Goal: Information Seeking & Learning: Learn about a topic

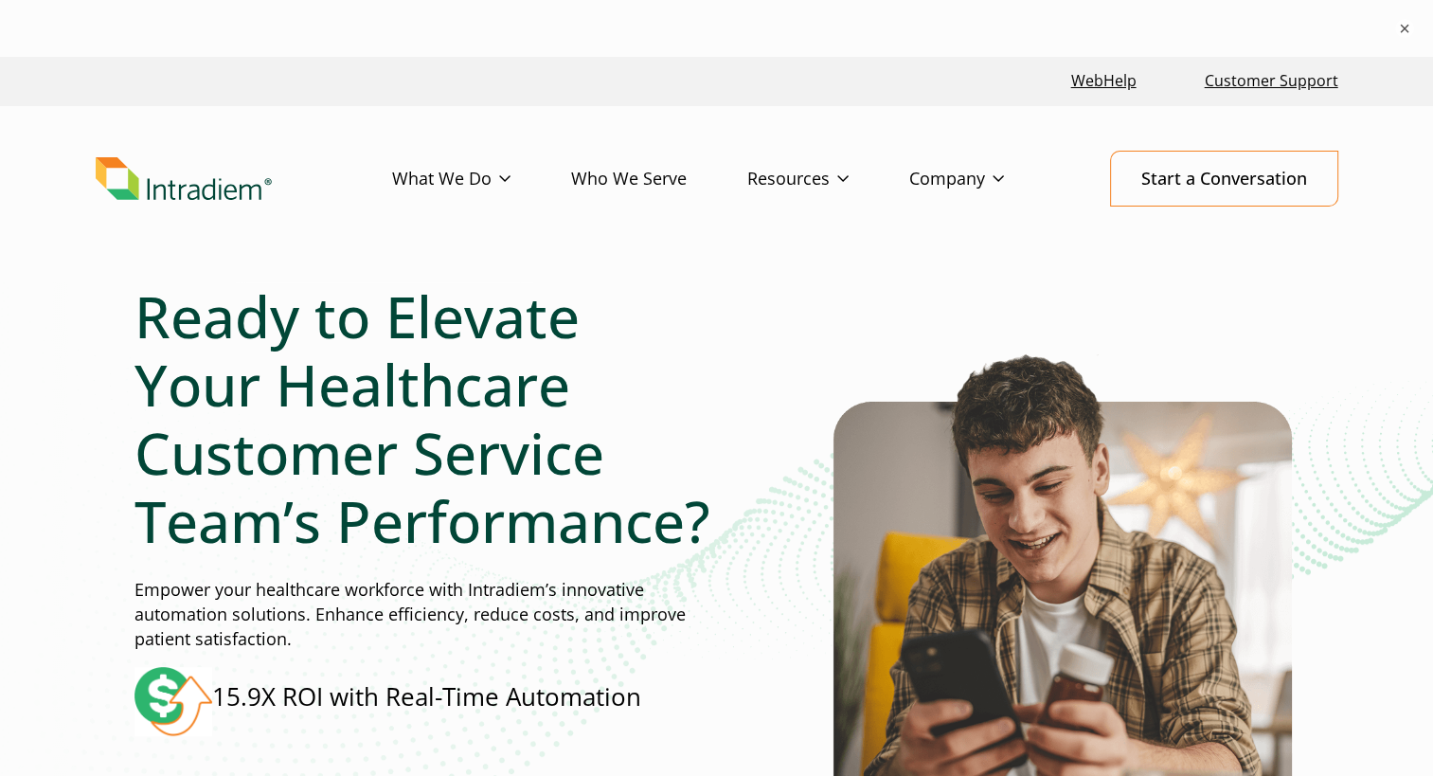
click at [564, 569] on div "Ready to Elevate Your Healthcare Customer Service Team’s Performance? Empower y…" at bounding box center [424, 562] width 581 height 561
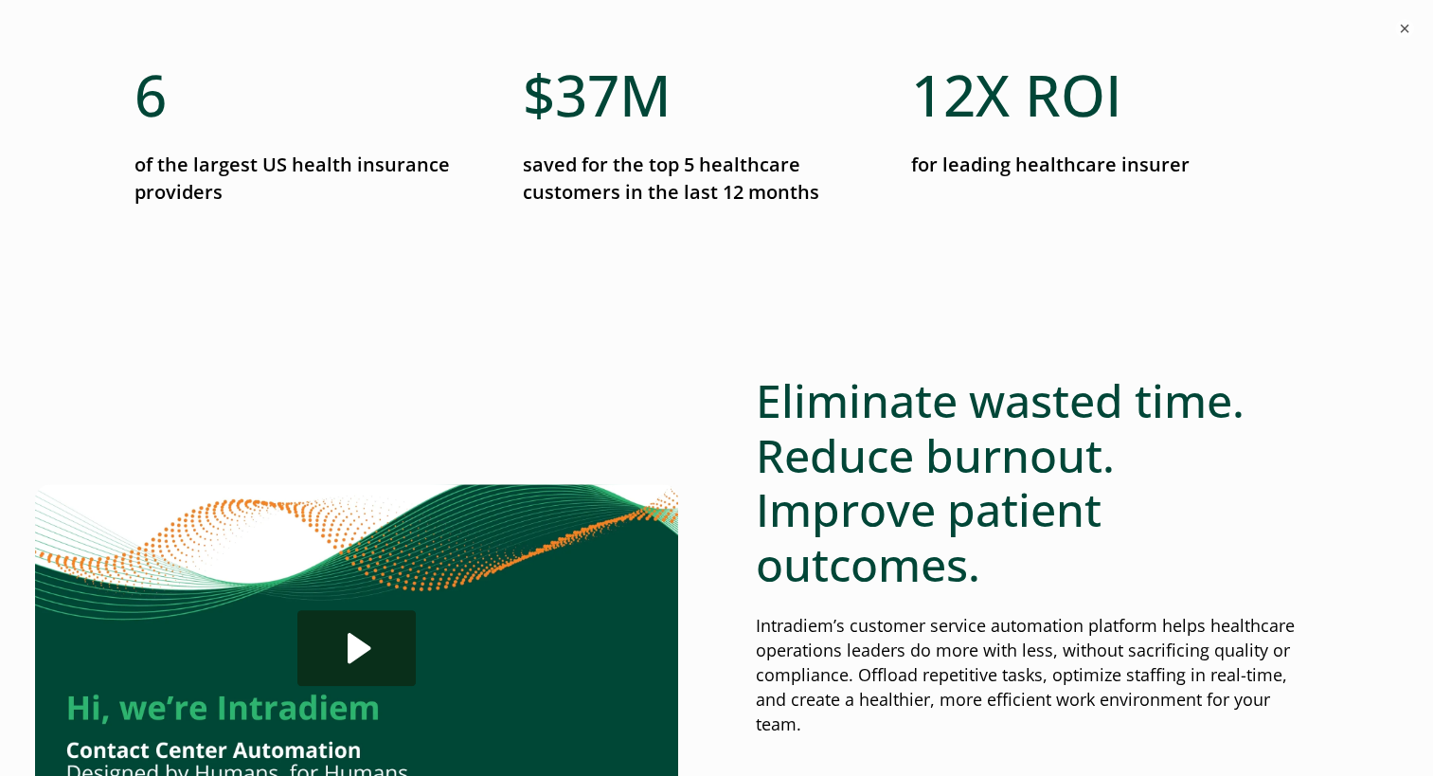
scroll to position [1023, 0]
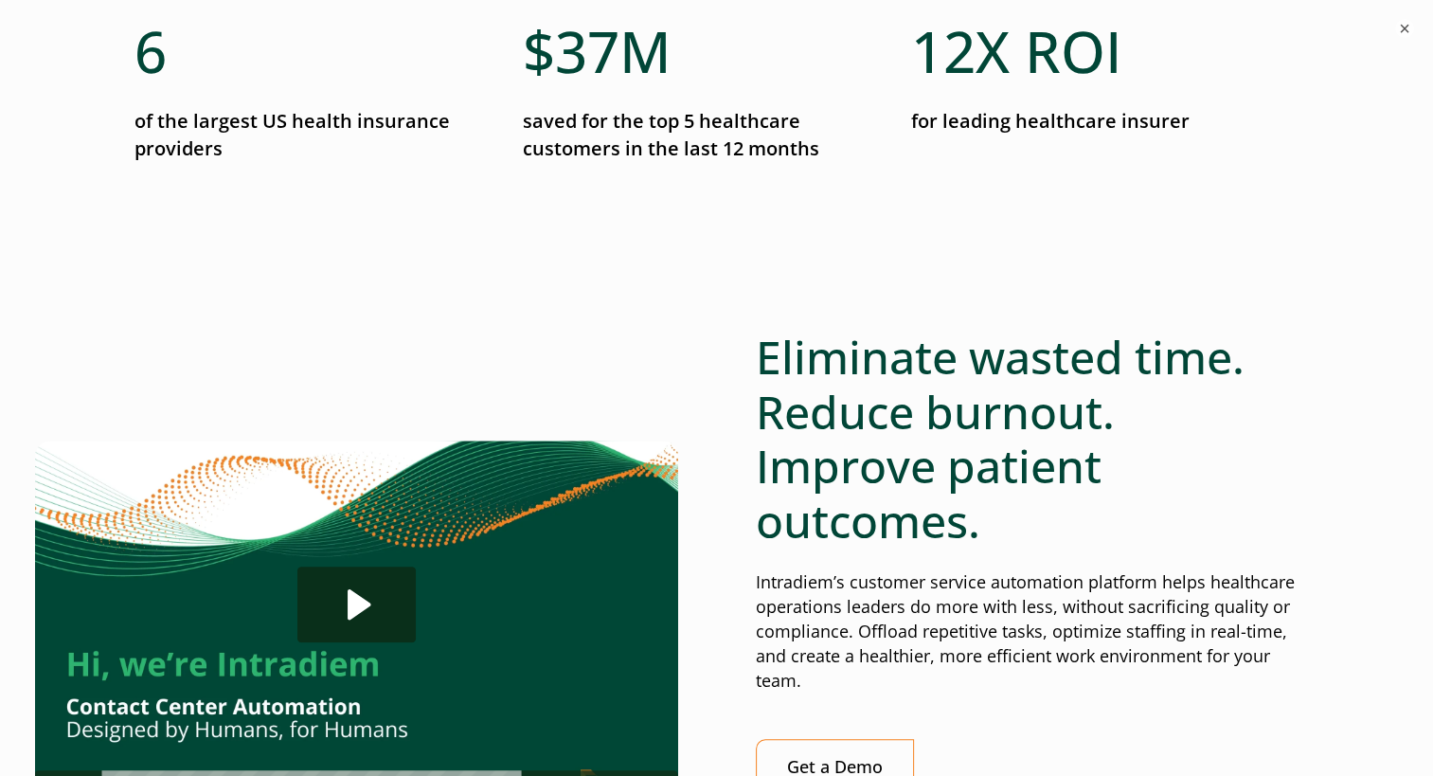
click at [682, 459] on div "Click for sound @keyframes VOLUME_SMALL_WAVE_FLASH { 0% { opacity: 0; } 33% { o…" at bounding box center [716, 622] width 1165 height 584
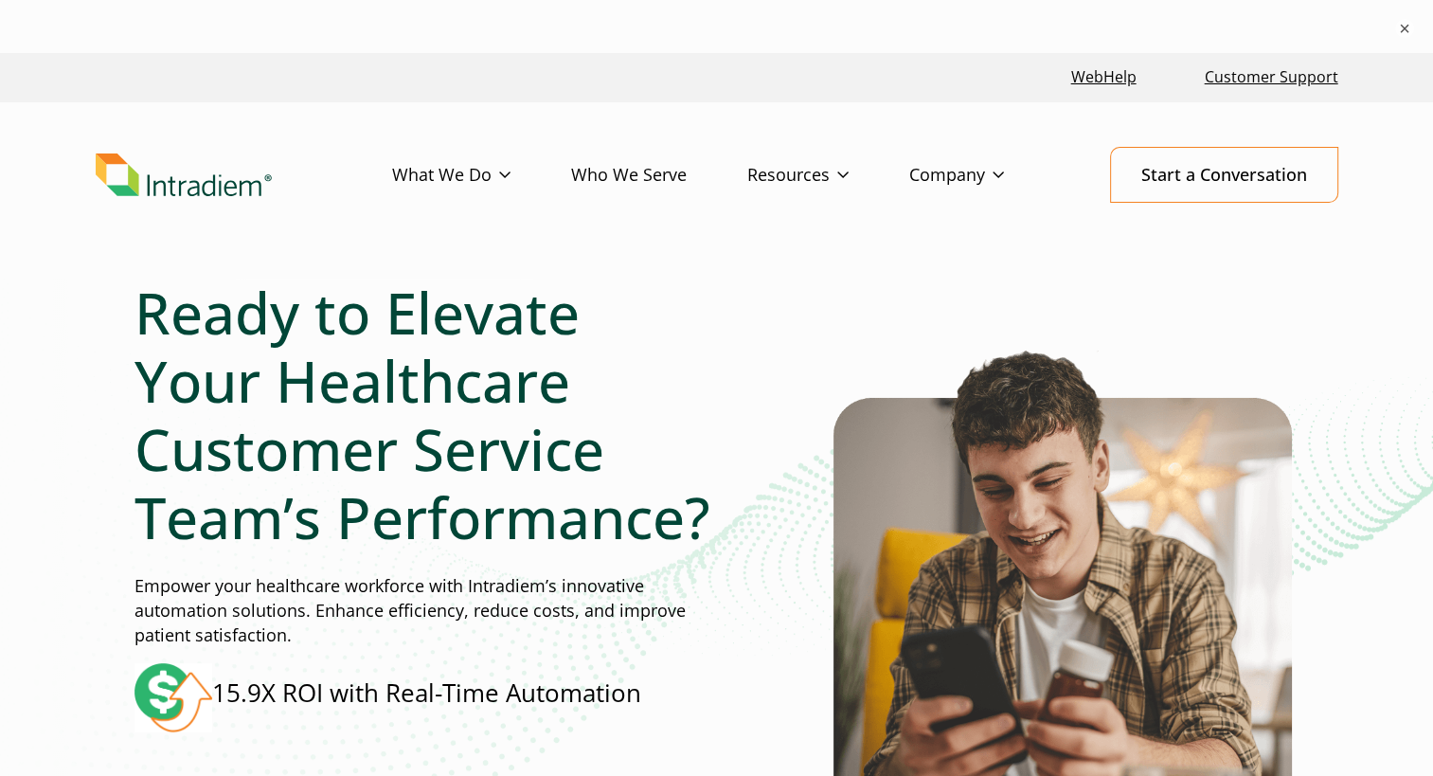
scroll to position [0, 0]
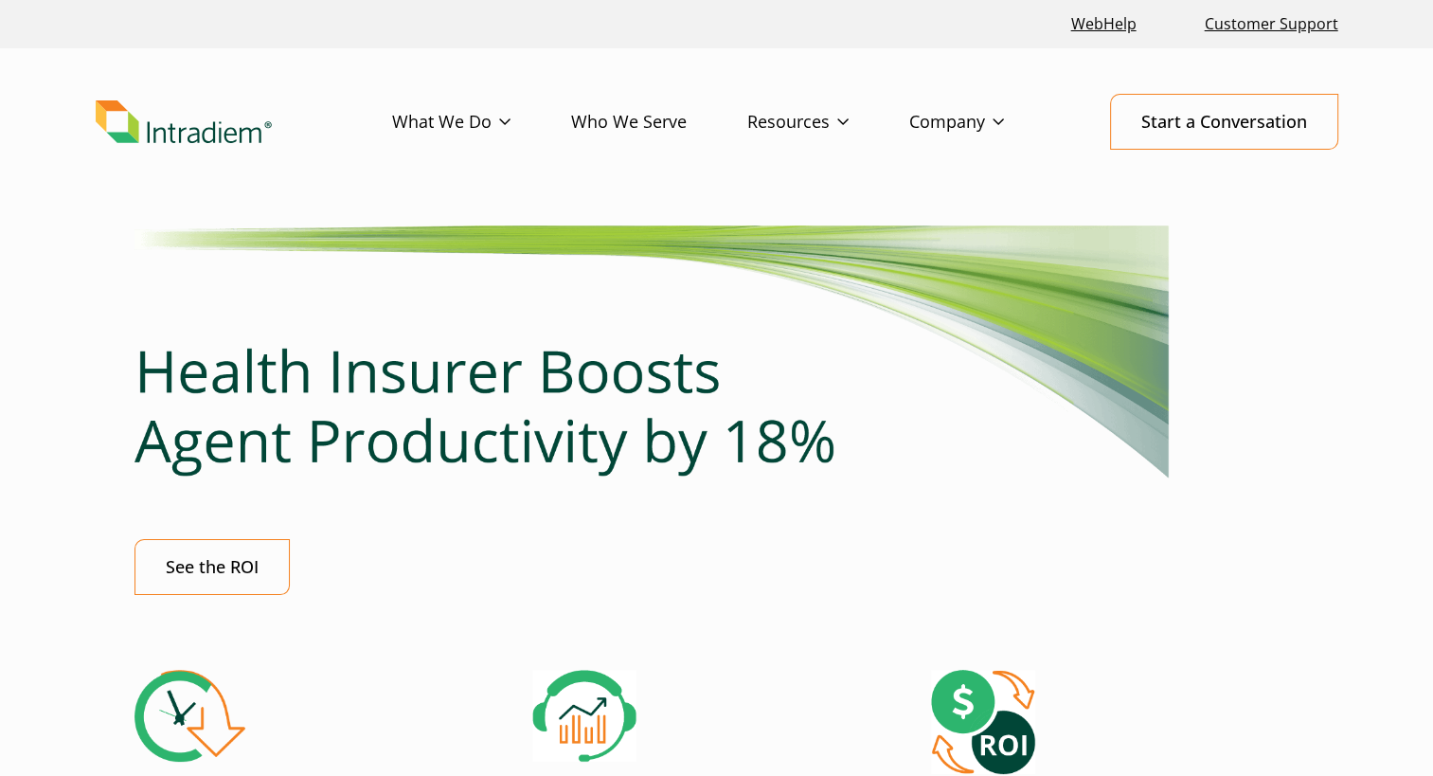
click at [851, 588] on div "See the ROI" at bounding box center [716, 567] width 1165 height 56
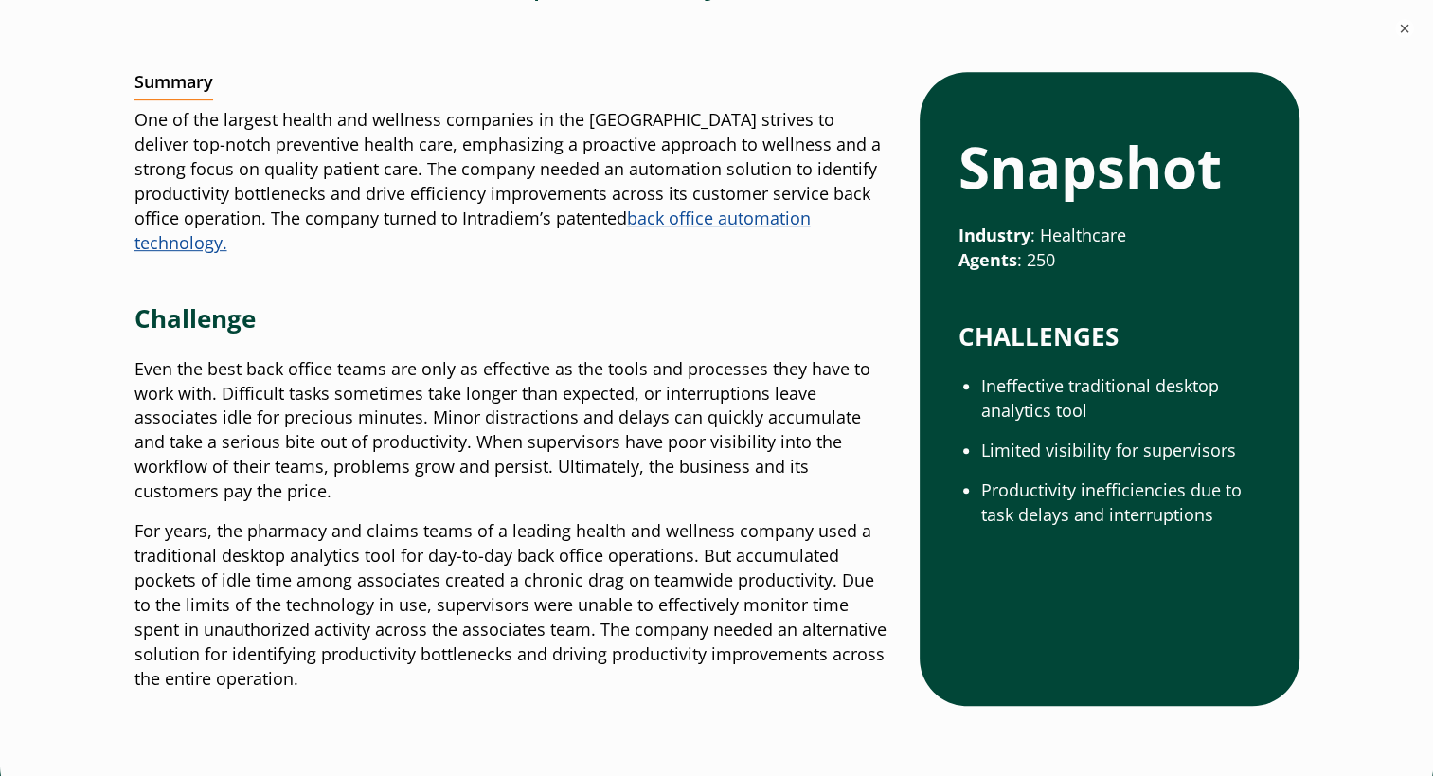
scroll to position [985, 0]
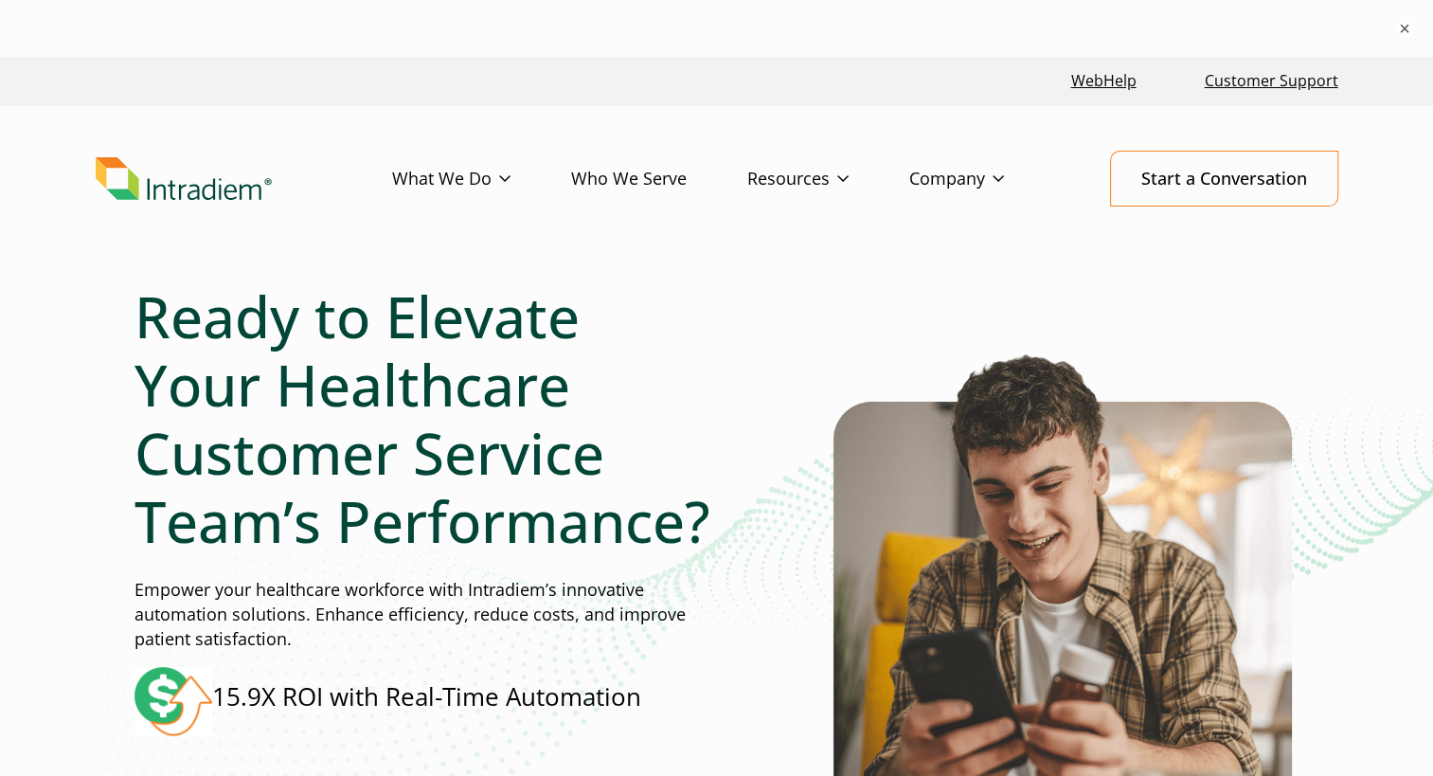
click at [372, 570] on div "Ready to Elevate Your Healthcare Customer Service Team’s Performance? Empower y…" at bounding box center [424, 562] width 581 height 561
